Goal: Task Accomplishment & Management: Manage account settings

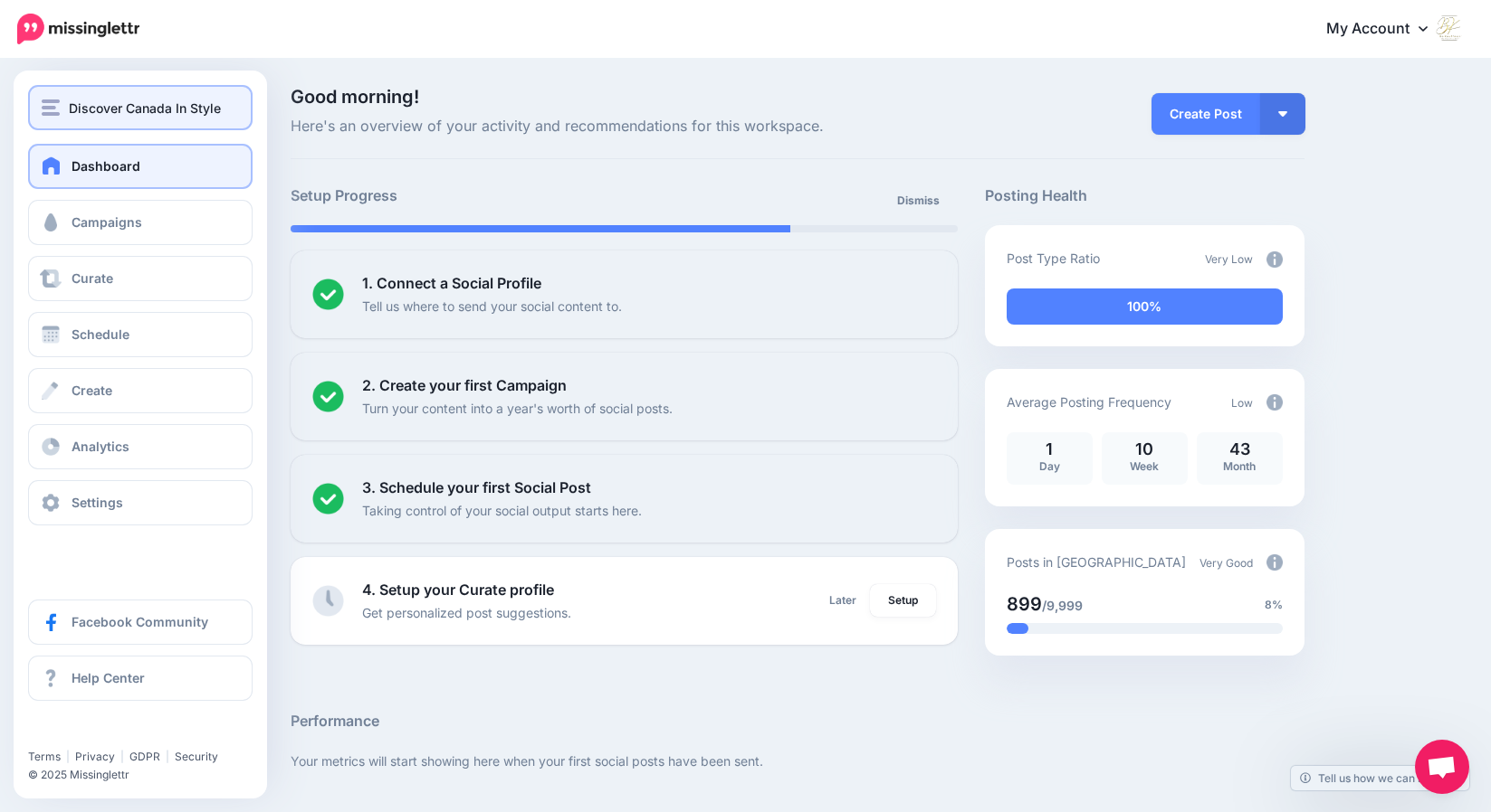
click at [73, 112] on span "Discover Canada In Style" at bounding box center [145, 108] width 152 height 21
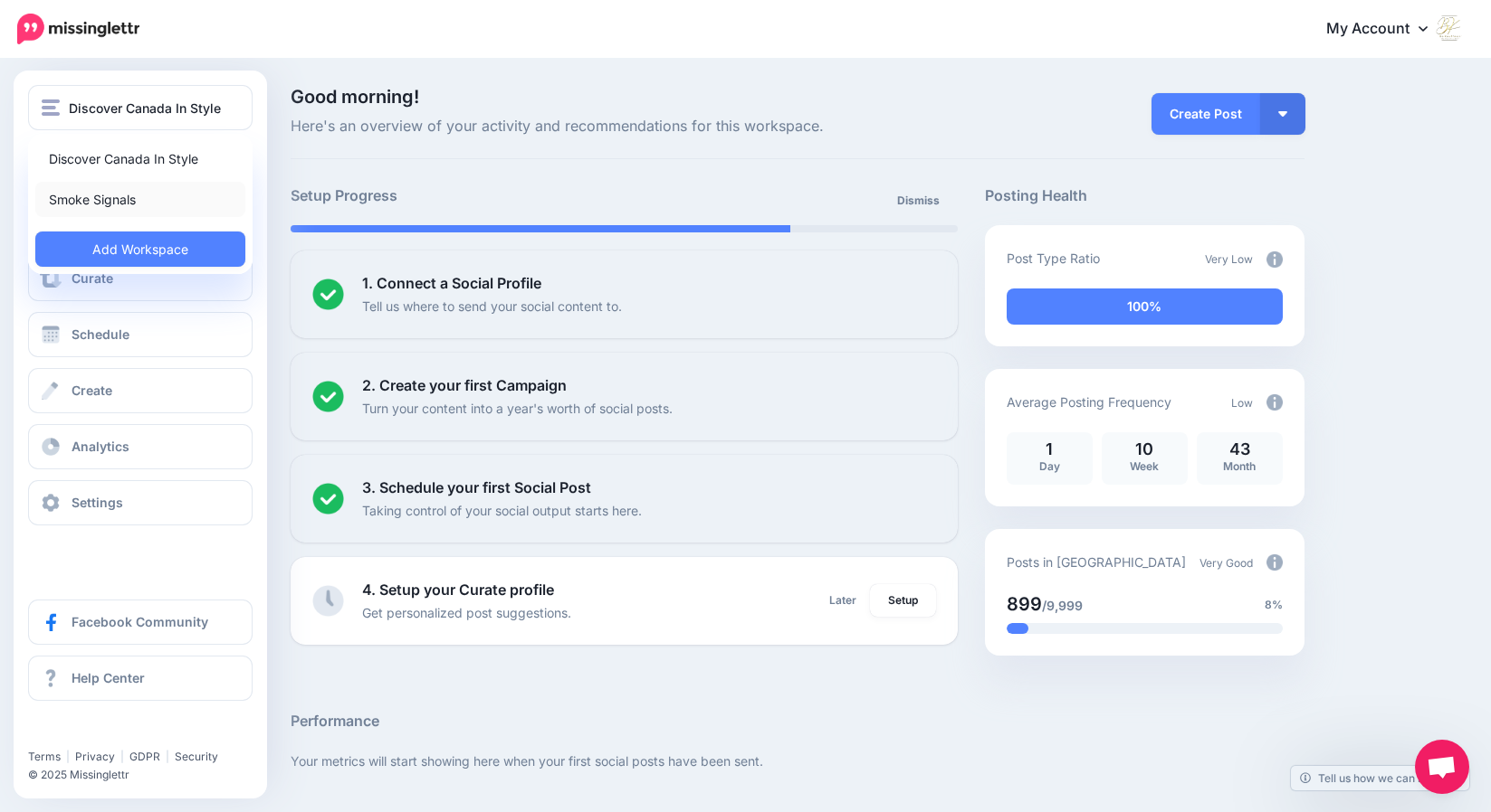
click at [81, 199] on link "Smoke Signals" at bounding box center [140, 199] width 210 height 35
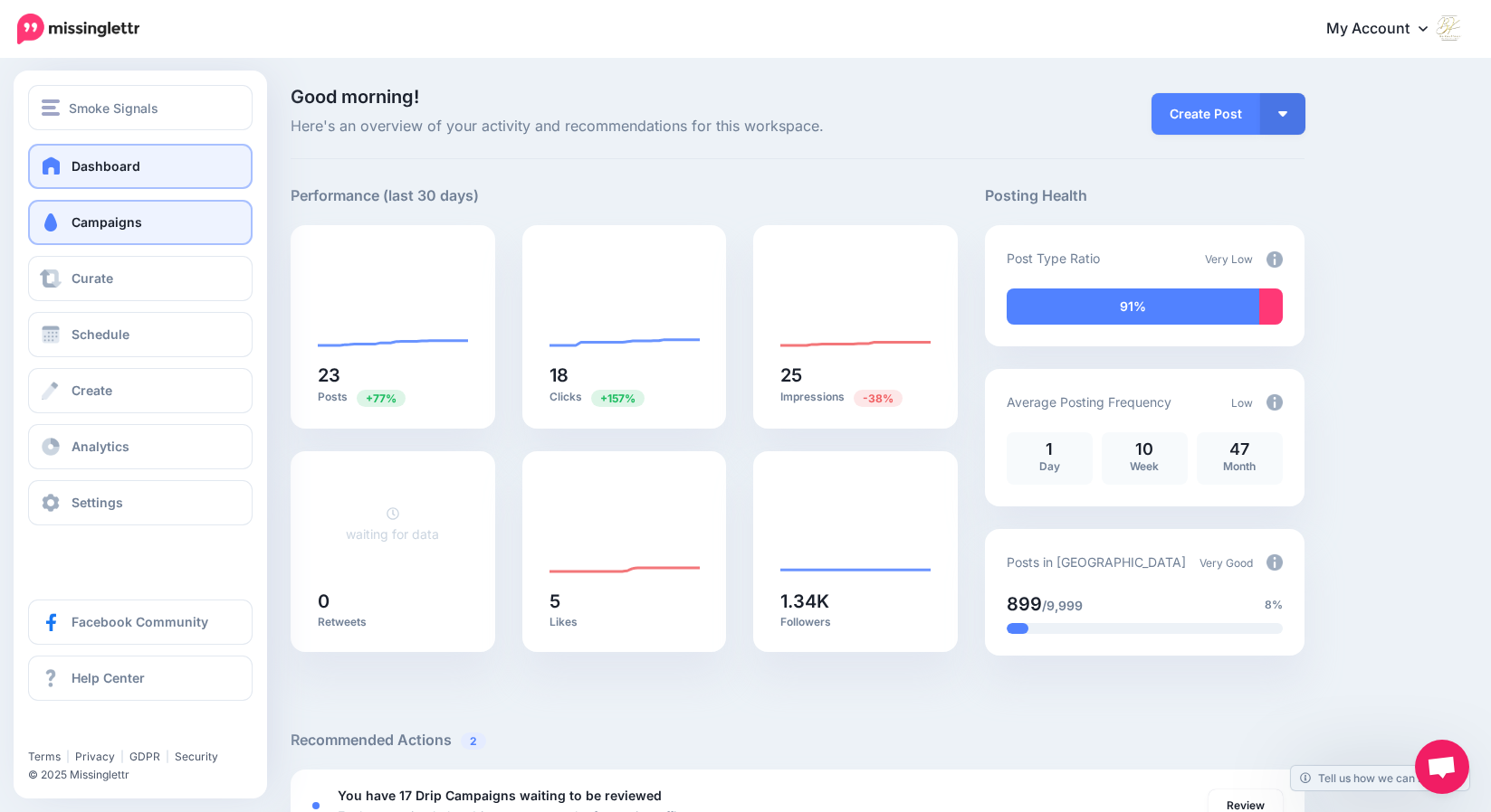
click at [101, 219] on span "Campaigns" at bounding box center [107, 222] width 71 height 15
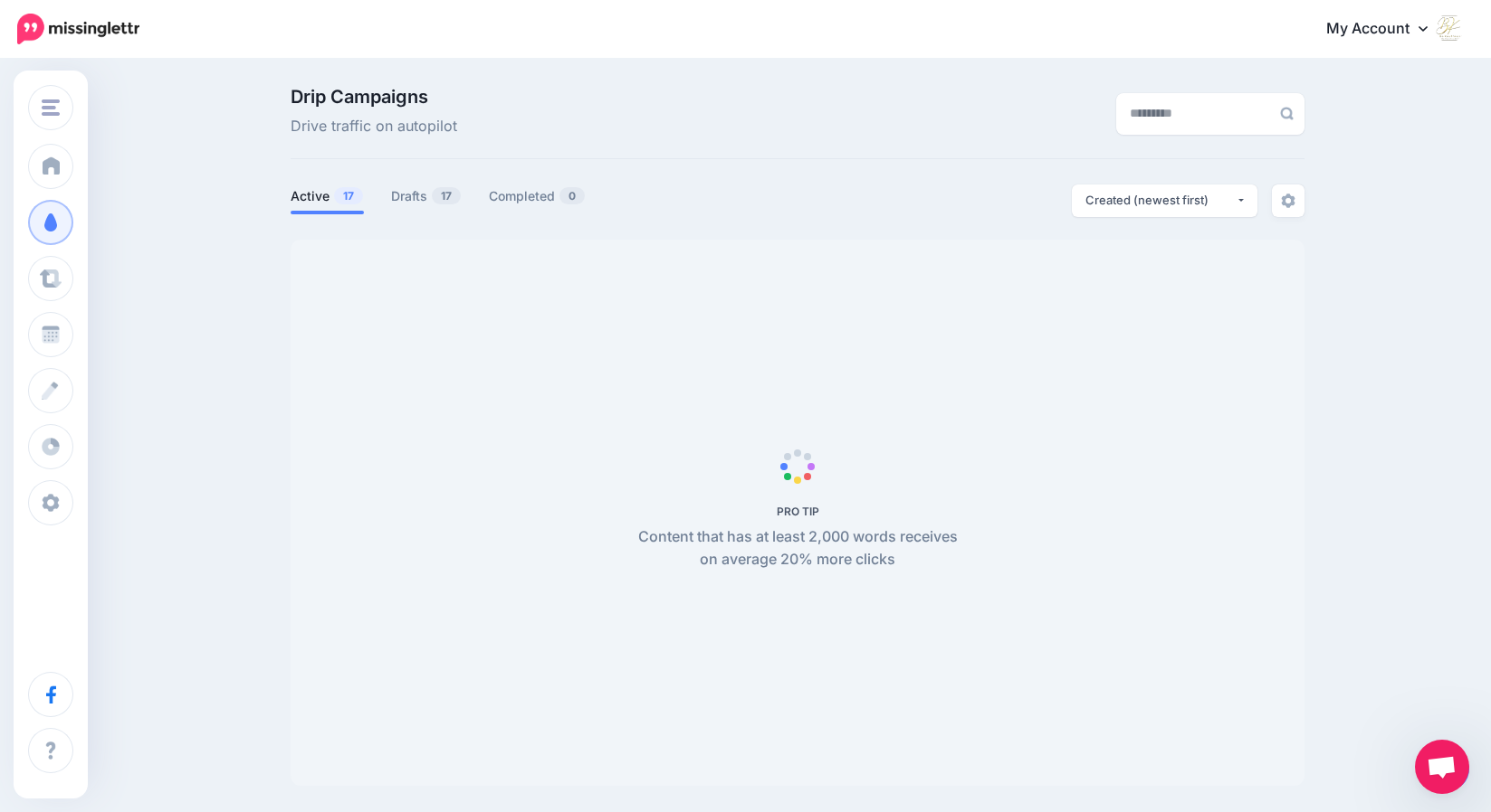
click at [1452, 762] on span "Open chat" at bounding box center [1442, 768] width 30 height 25
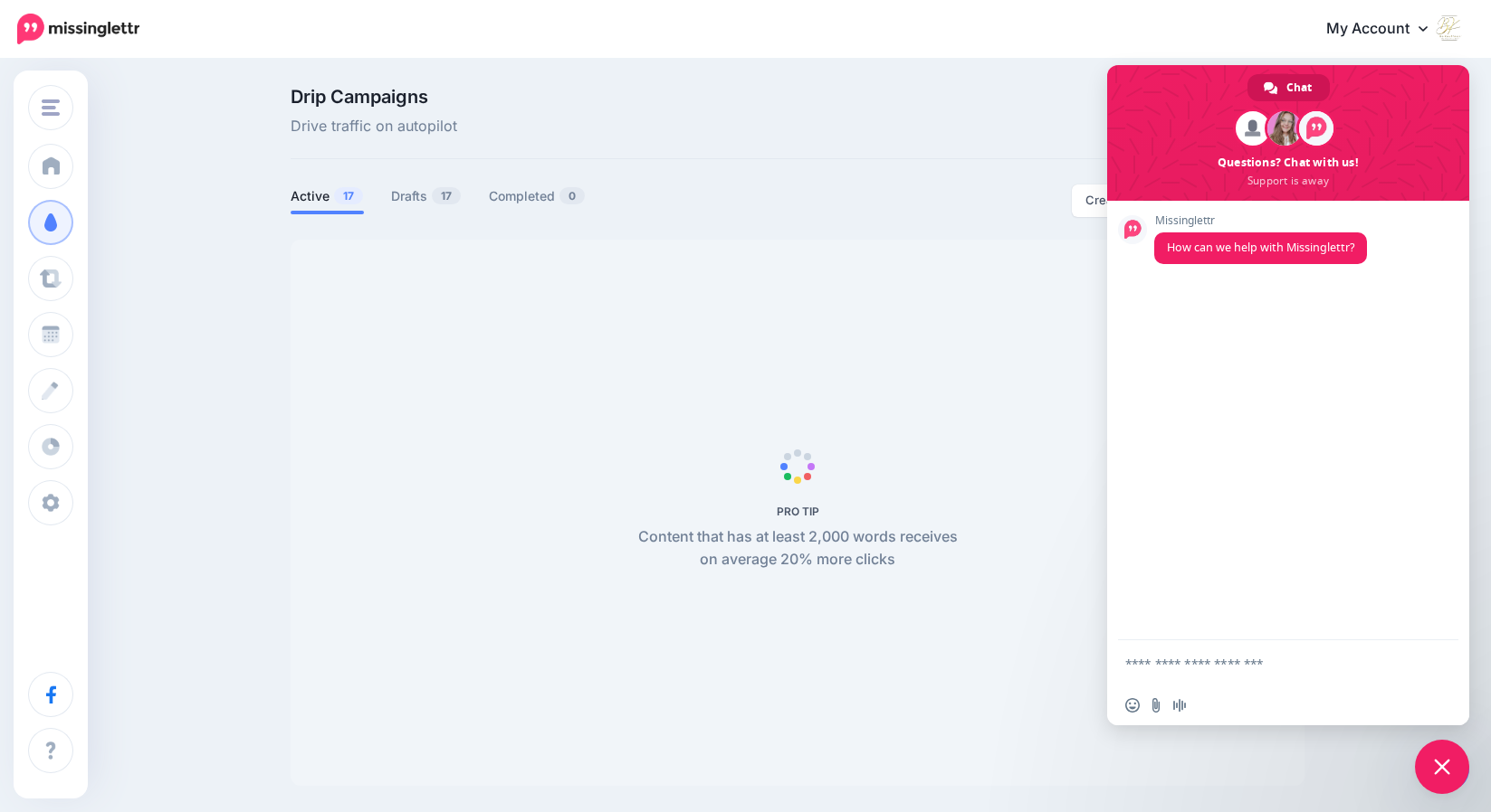
click at [1440, 765] on span "Close chat" at bounding box center [1442, 767] width 16 height 16
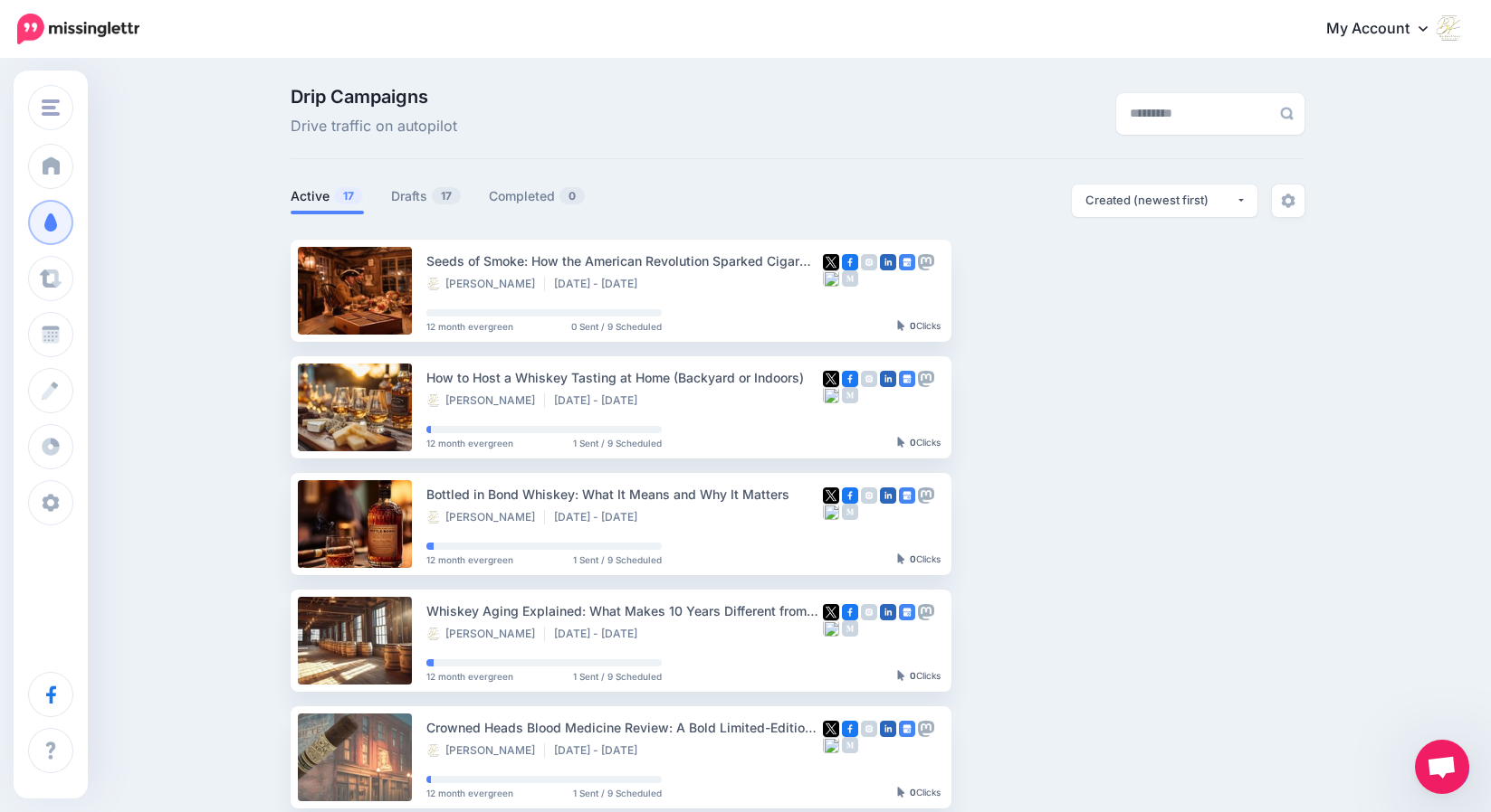
drag, startPoint x: 1441, startPoint y: 765, endPoint x: 1357, endPoint y: 639, distance: 151.4
click at [1357, 639] on body "My Account Dashboard My Account Billing Logout" at bounding box center [746, 406] width 1491 height 812
click at [1438, 733] on div "Drip Campaigns Drive traffic on autopilot Active 17 17 0" at bounding box center [746, 790] width 1491 height 1459
click at [1295, 201] on img at bounding box center [1288, 201] width 14 height 14
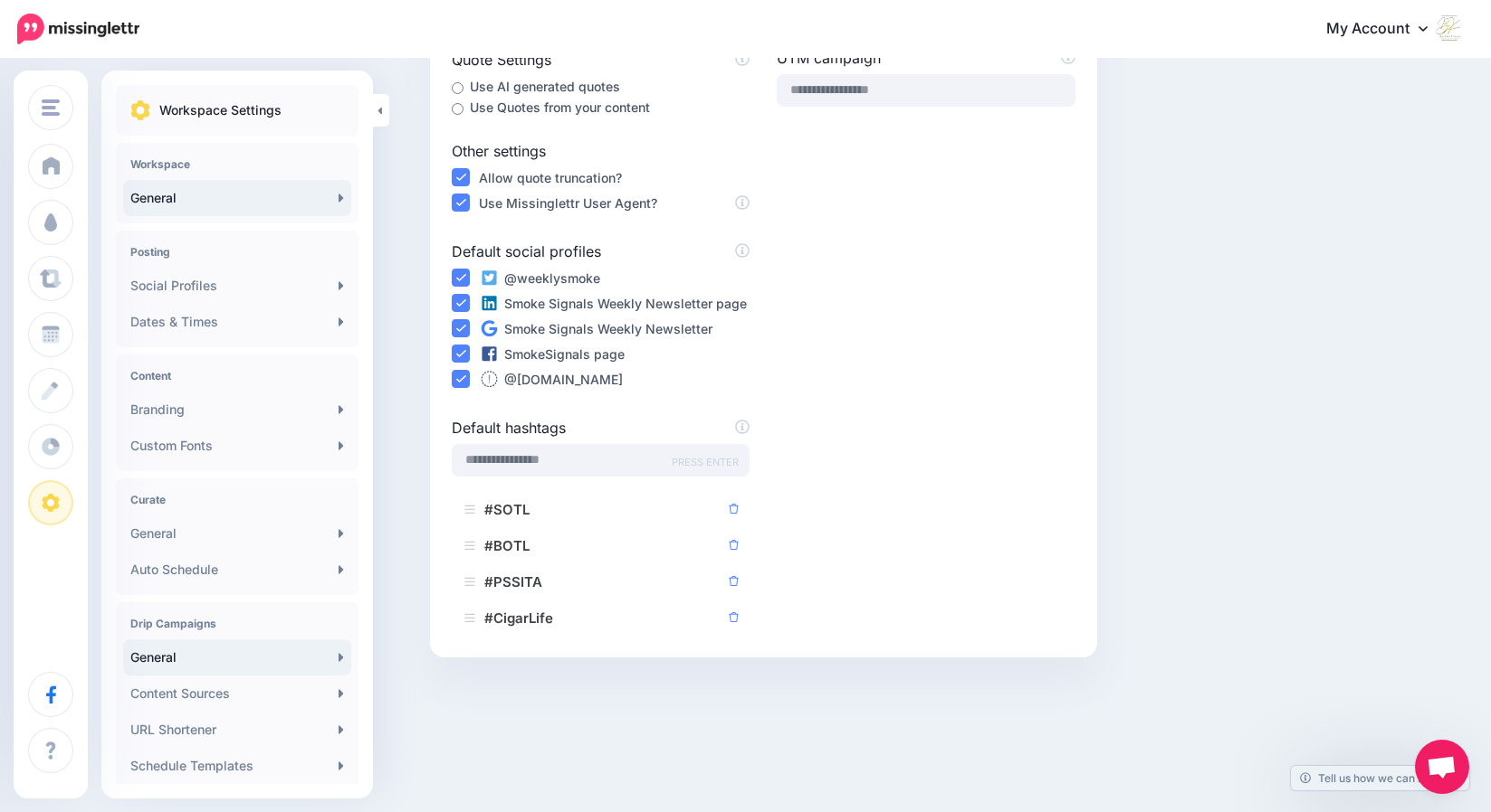
click at [280, 197] on link "General" at bounding box center [237, 198] width 228 height 36
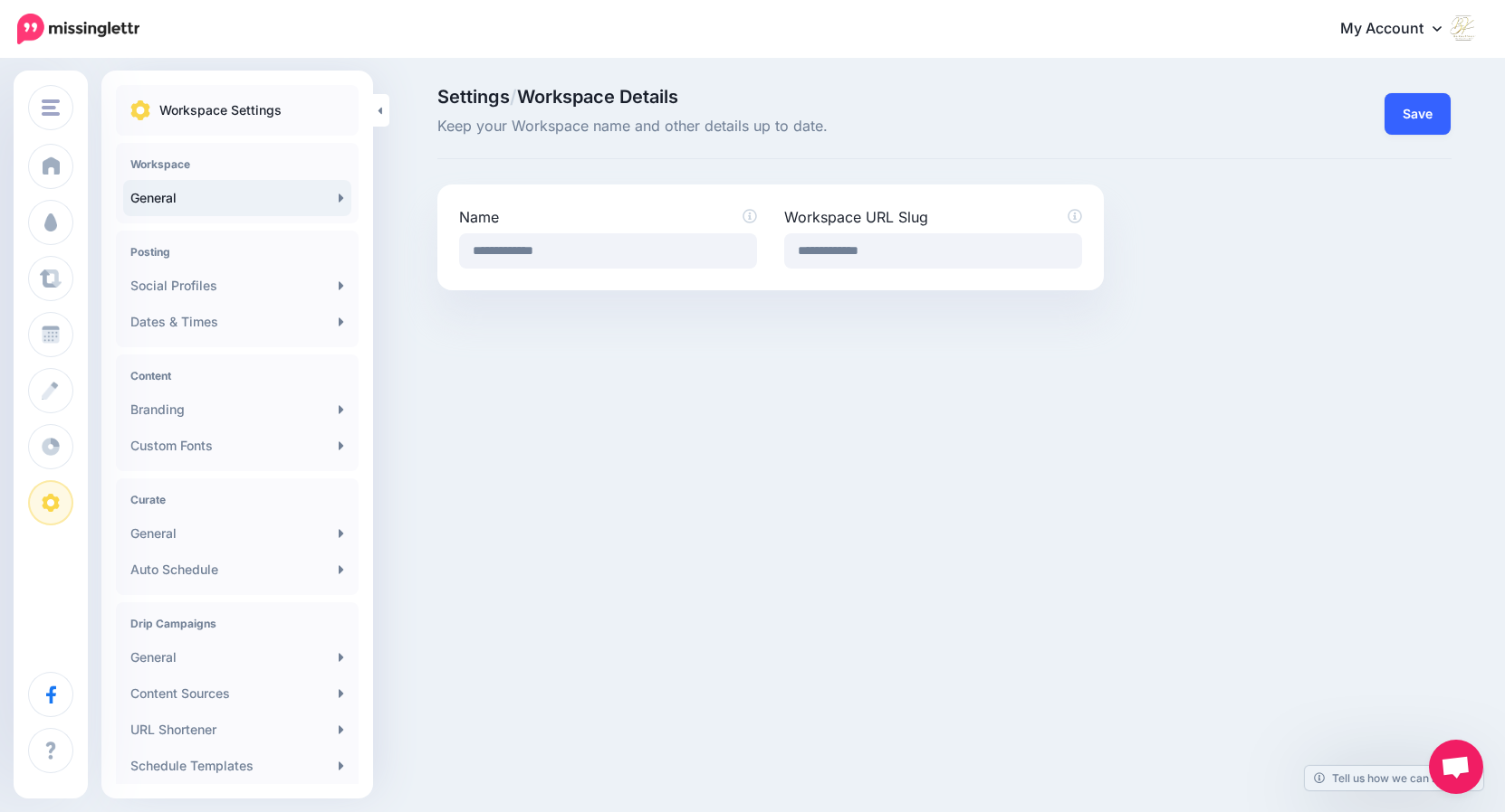
click at [1409, 118] on button "Save" at bounding box center [1417, 114] width 66 height 42
type textarea "**********"
